Goal: Task Accomplishment & Management: Use online tool/utility

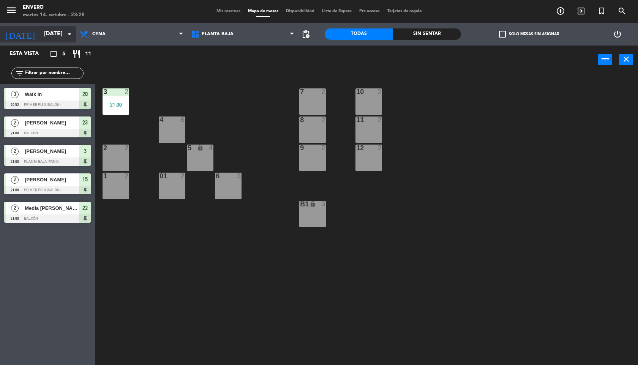
click at [54, 35] on input "[DATE]" at bounding box center [78, 34] width 77 height 14
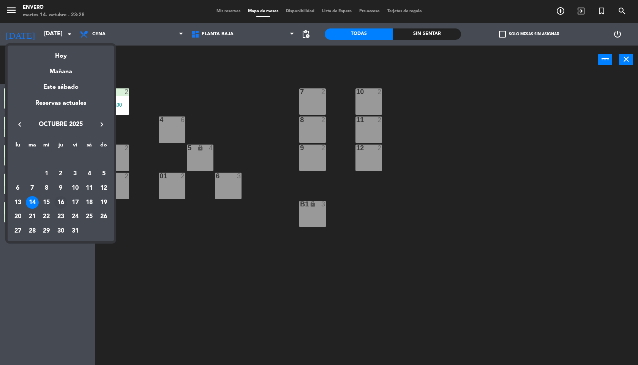
click at [58, 203] on div "16" at bounding box center [60, 202] width 13 height 13
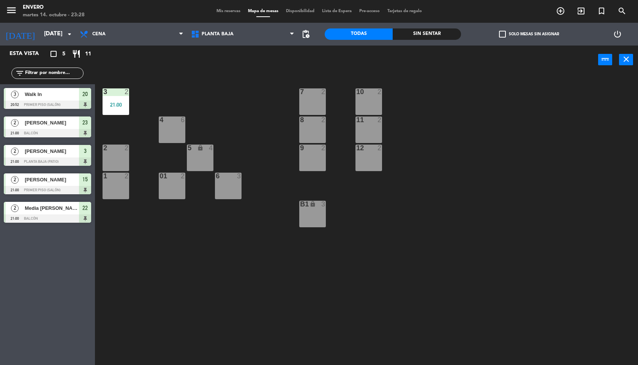
type input "[DEMOGRAPHIC_DATA][DATE]"
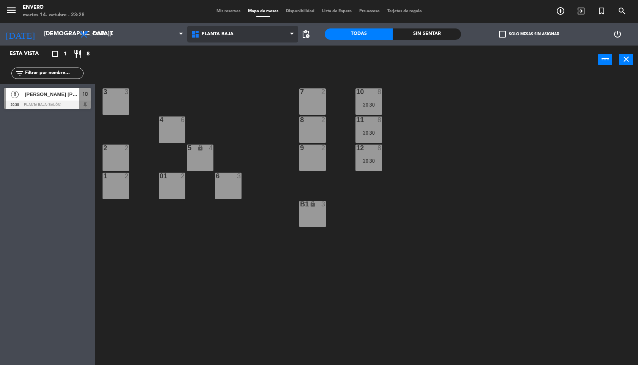
click at [199, 34] on icon at bounding box center [196, 34] width 11 height 9
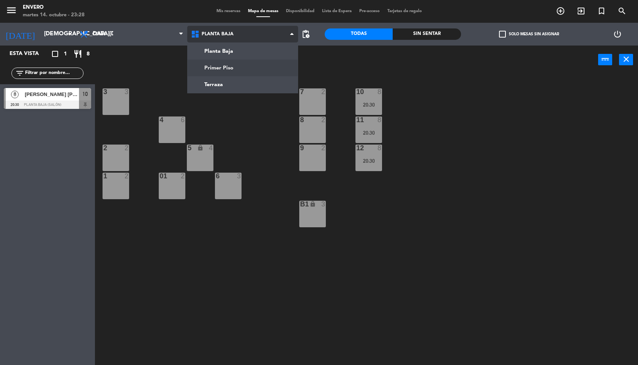
click at [222, 73] on ng-component "menu Envero [DATE] 14. octubre - 23:28 Mis reservas Mapa de mesas Disponibilida…" at bounding box center [319, 183] width 638 height 366
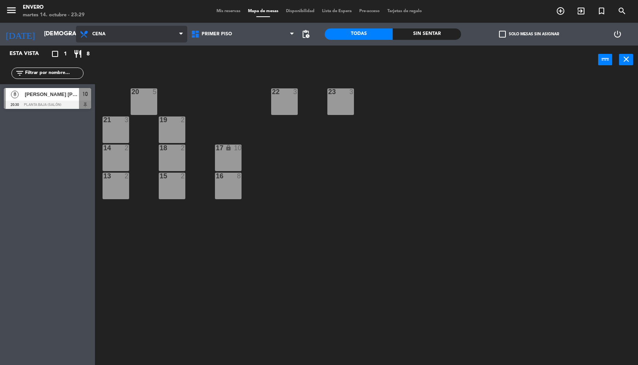
click at [146, 35] on span "Cena" at bounding box center [131, 34] width 111 height 17
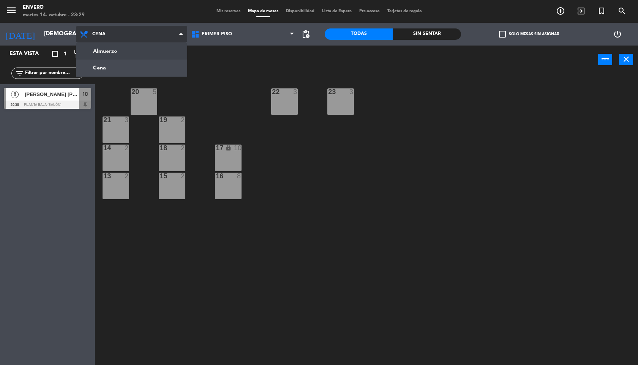
click at [142, 55] on ng-component "menu Envero [DATE] 14. octubre - 23:29 Mis reservas Mapa de mesas Disponibilida…" at bounding box center [319, 183] width 638 height 366
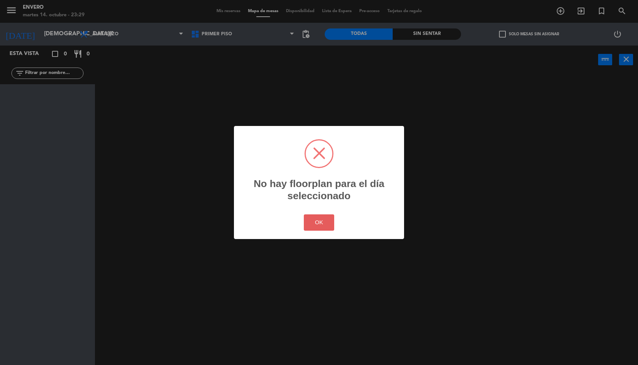
click at [318, 226] on button "OK" at bounding box center [319, 223] width 31 height 16
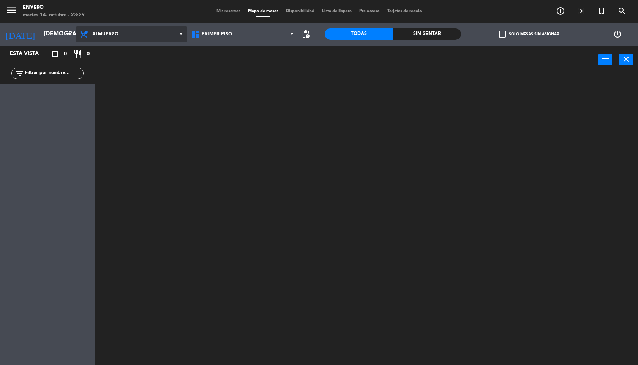
click at [132, 31] on span "Almuerzo" at bounding box center [131, 34] width 111 height 17
click at [134, 76] on ng-component "menu Envero [DATE] 14. octubre - 23:29 Mis reservas Mapa de mesas Disponibilida…" at bounding box center [319, 183] width 638 height 366
